Goal: Information Seeking & Learning: Learn about a topic

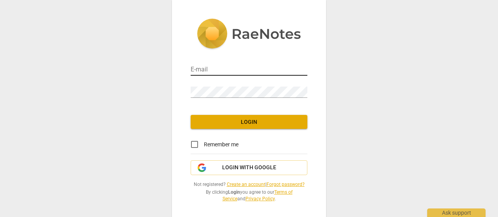
click at [218, 68] on input "email" at bounding box center [248, 70] width 117 height 11
click at [231, 146] on span "Remember me" at bounding box center [221, 145] width 35 height 8
click at [204, 146] on input "Remember me" at bounding box center [194, 144] width 19 height 19
checkbox input "true"
click at [0, 0] on nordpass-portal at bounding box center [0, 0] width 0 height 0
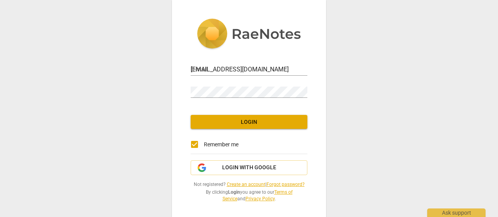
type input "[EMAIL_ADDRESS][DOMAIN_NAME]"
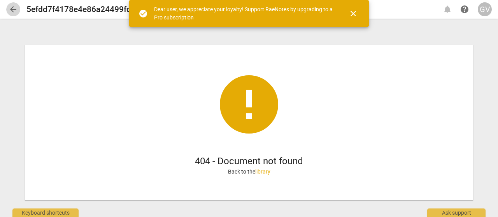
click at [10, 8] on span "arrow_back" at bounding box center [13, 9] width 9 height 9
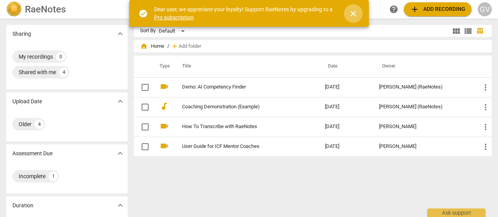
click at [349, 13] on span "close" at bounding box center [352, 13] width 9 height 9
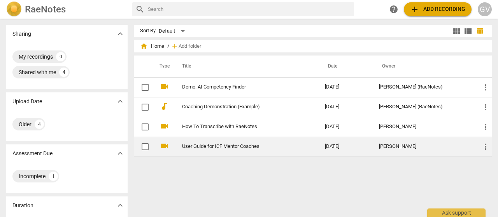
click at [207, 147] on link "User Guide for ICF Mentor Coaches" at bounding box center [239, 147] width 115 height 6
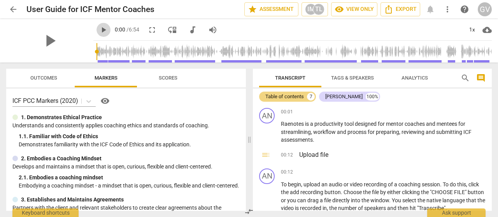
click at [99, 30] on span "play_arrow" at bounding box center [103, 29] width 9 height 9
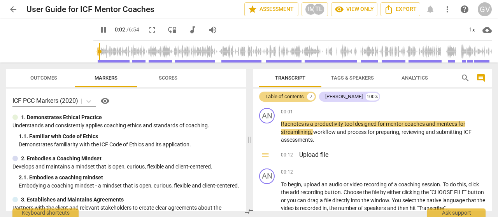
type input "3"
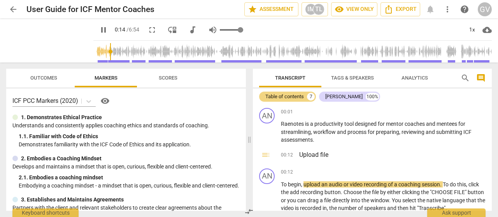
drag, startPoint x: 232, startPoint y: 28, endPoint x: 257, endPoint y: 30, distance: 24.9
click at [243, 30] on input "range" at bounding box center [231, 30] width 23 height 2
click at [473, 29] on div "1x" at bounding box center [471, 30] width 15 height 12
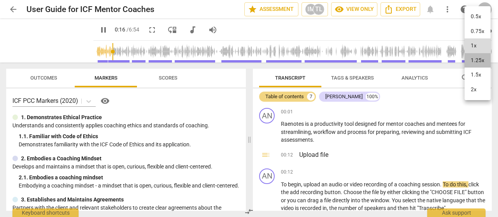
click at [479, 65] on li "1.25x" at bounding box center [477, 60] width 26 height 15
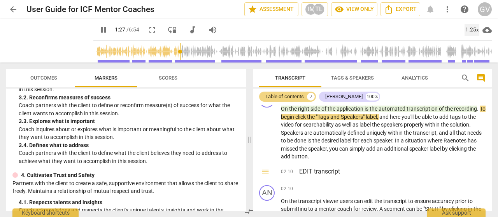
scroll to position [45, 0]
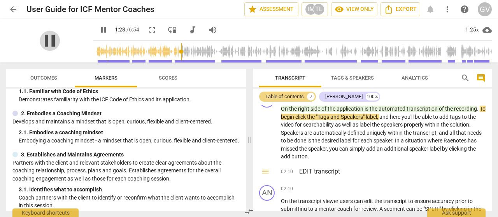
click at [44, 50] on span "pause" at bounding box center [50, 41] width 20 height 20
click at [80, 24] on div "play_arrow" at bounding box center [49, 41] width 87 height 44
click at [73, 34] on div "play_arrow" at bounding box center [49, 41] width 87 height 44
click at [48, 40] on span "play_arrow" at bounding box center [50, 41] width 20 height 20
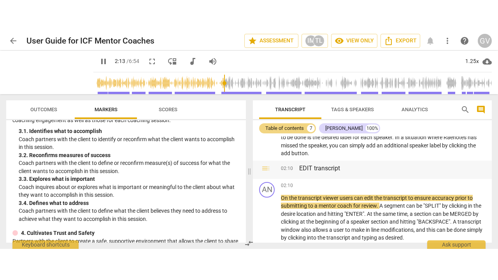
scroll to position [329, 0]
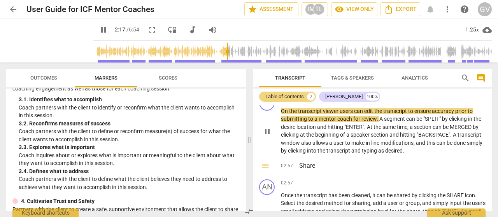
click at [327, 142] on span "allows" at bounding box center [320, 143] width 17 height 6
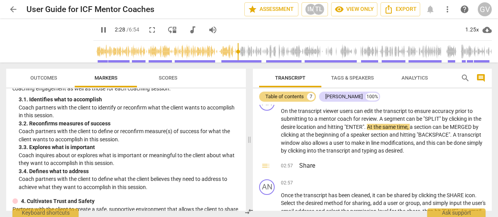
type input "148"
click at [11, 9] on span "arrow_back" at bounding box center [13, 9] width 9 height 9
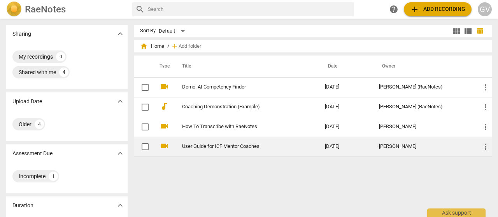
click at [163, 144] on span "videocam" at bounding box center [163, 146] width 9 height 9
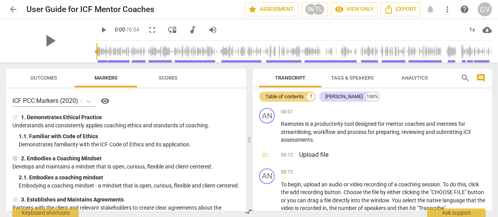
click at [9, 11] on span "arrow_back" at bounding box center [13, 9] width 9 height 9
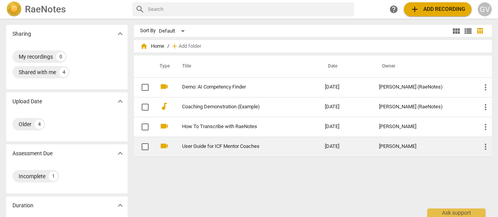
click at [483, 147] on span "more_vert" at bounding box center [485, 146] width 9 height 9
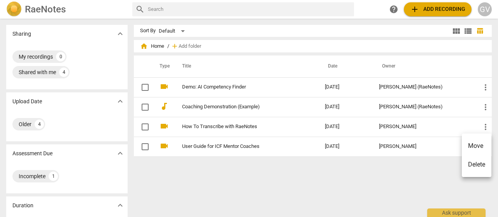
click at [207, 147] on div at bounding box center [249, 108] width 498 height 217
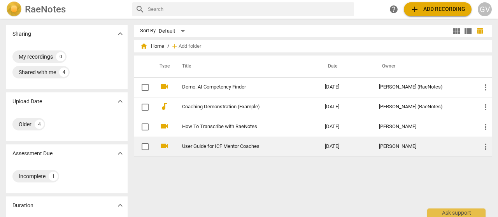
click at [217, 147] on link "User Guide for ICF Mentor Coaches" at bounding box center [239, 147] width 115 height 6
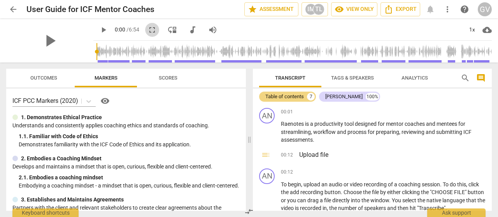
click at [147, 31] on span "fullscreen" at bounding box center [151, 29] width 9 height 9
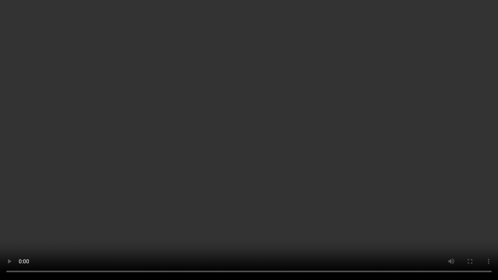
type input "1"
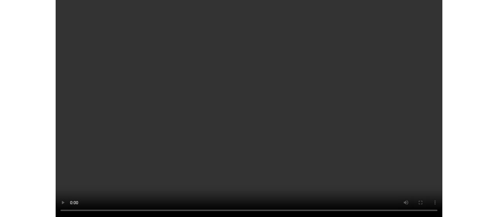
scroll to position [692, 0]
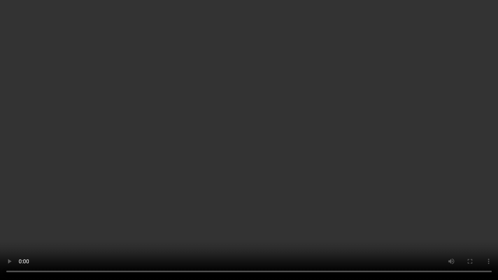
type input "391"
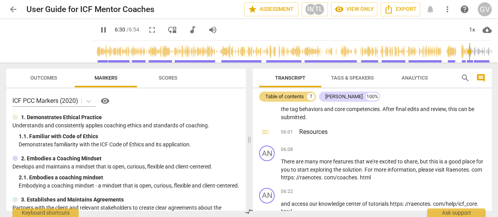
scroll to position [839, 0]
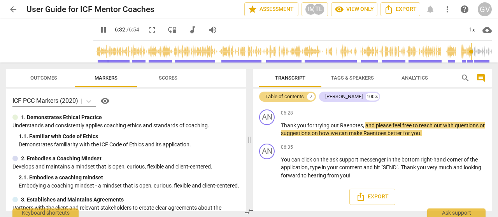
type input "393"
click at [11, 8] on span "arrow_back" at bounding box center [13, 9] width 9 height 9
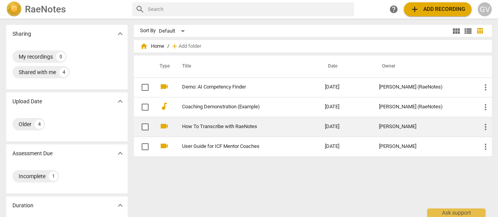
click at [203, 128] on link "How To Transcribe with RaeNotes" at bounding box center [239, 127] width 115 height 6
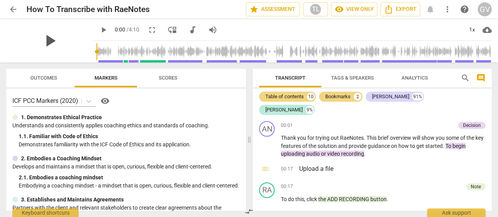
click at [47, 40] on span "play_arrow" at bounding box center [50, 41] width 20 height 20
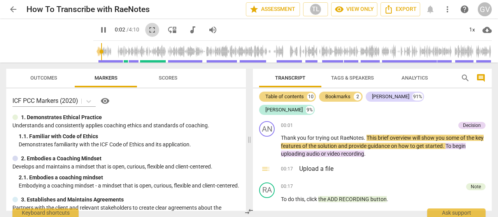
click at [147, 31] on span "fullscreen" at bounding box center [151, 29] width 9 height 9
type input "4"
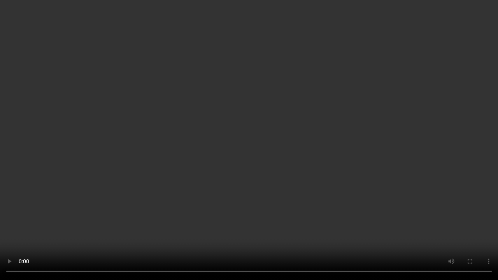
type input "56"
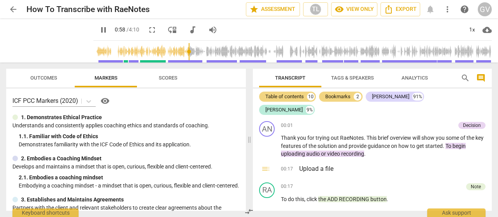
type input "59"
click at [14, 10] on span "arrow_back" at bounding box center [13, 9] width 9 height 9
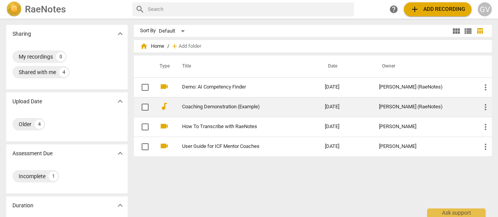
click at [208, 108] on link "Coaching Demonstration (Example)" at bounding box center [239, 107] width 115 height 6
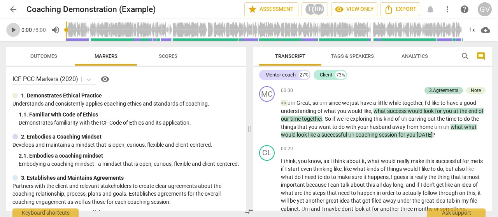
click at [11, 28] on span "play_arrow" at bounding box center [13, 29] width 9 height 9
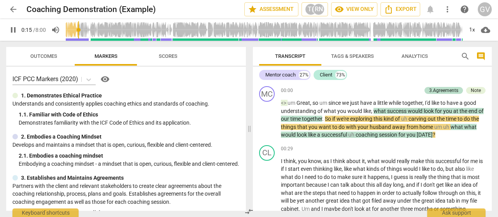
click at [169, 61] on span "Scores" at bounding box center [167, 56] width 37 height 10
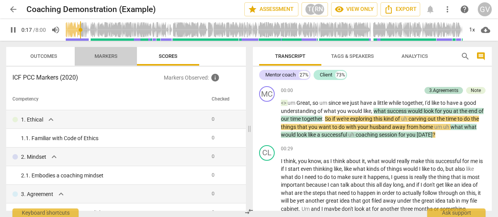
click at [109, 62] on button "Markers" at bounding box center [106, 56] width 62 height 19
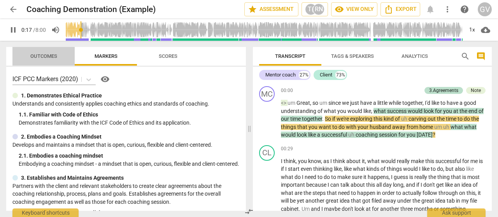
click at [41, 58] on span "Outcomes" at bounding box center [43, 56] width 27 height 6
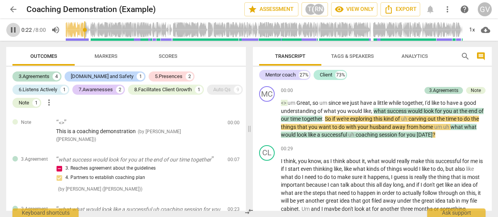
click at [14, 33] on span "pause" at bounding box center [13, 29] width 9 height 9
type input "23"
click at [10, 9] on span "arrow_back" at bounding box center [13, 9] width 9 height 9
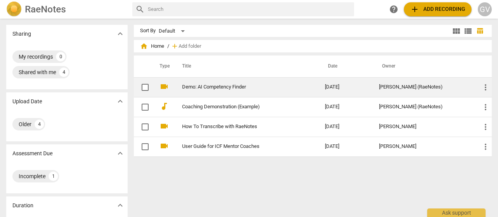
click at [215, 90] on link "Demo: AI Competency Finder" at bounding box center [239, 87] width 115 height 6
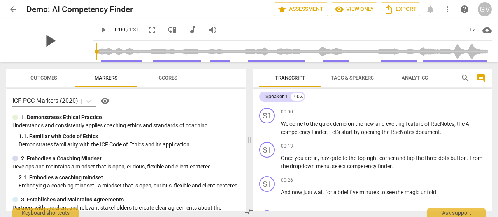
click at [48, 40] on span "play_arrow" at bounding box center [50, 41] width 20 height 20
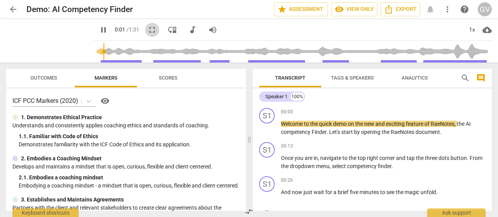
click at [151, 29] on span "fullscreen" at bounding box center [151, 29] width 9 height 9
type input "2"
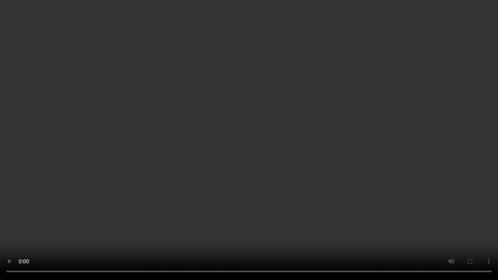
type input "60"
type input "84"
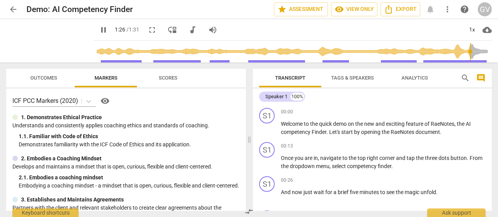
type input "87"
click at [14, 13] on span "arrow_back" at bounding box center [13, 9] width 9 height 9
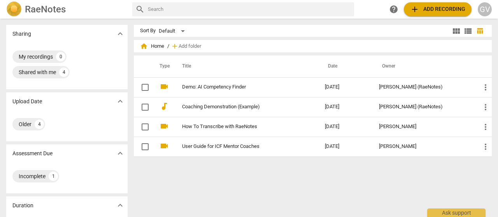
click at [41, 8] on h2 "RaeNotes" at bounding box center [45, 9] width 41 height 11
click at [485, 8] on div "GV" at bounding box center [484, 9] width 14 height 14
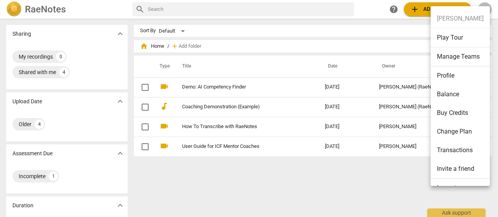
click at [456, 75] on li "Profile" at bounding box center [459, 75] width 59 height 19
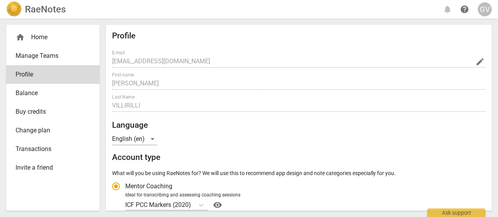
radio input "false"
click at [27, 37] on div "home Home" at bounding box center [50, 37] width 68 height 9
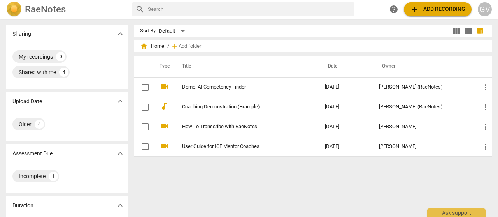
click at [495, 7] on div "RaeNotes search help add Add recording GV" at bounding box center [249, 10] width 498 height 16
click at [483, 10] on div "GV" at bounding box center [484, 9] width 14 height 14
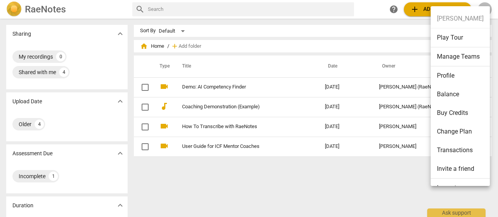
click at [455, 73] on li "Profile" at bounding box center [459, 75] width 59 height 19
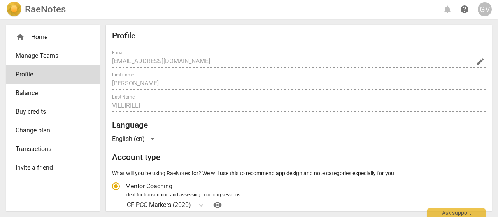
radio input "false"
click at [446, 10] on div "RaeNotes notifications help GV" at bounding box center [248, 10] width 485 height 16
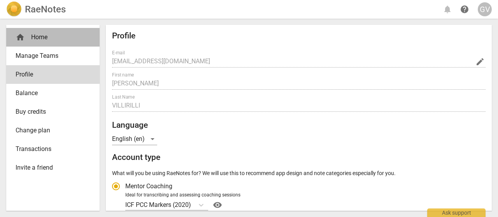
click at [49, 44] on div "home Home" at bounding box center [52, 37] width 93 height 19
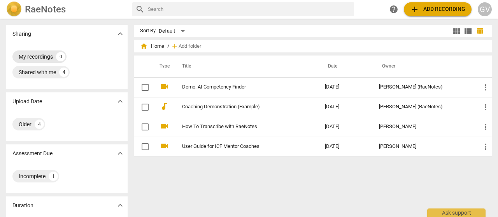
click at [35, 55] on div "My recordings" at bounding box center [36, 57] width 34 height 8
